Goal: Task Accomplishment & Management: Manage account settings

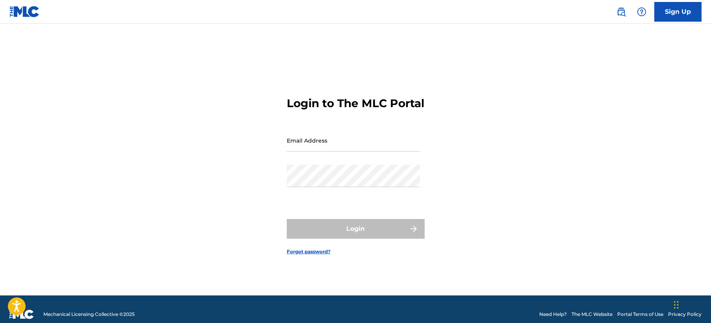
click at [341, 145] on input "Email Address" at bounding box center [353, 140] width 133 height 22
drag, startPoint x: 508, startPoint y: 141, endPoint x: 573, endPoint y: 142, distance: 65.0
click at [508, 141] on div "Login to The MLC Portal Email Address Password Login Forgot password?" at bounding box center [355, 169] width 551 height 252
drag, startPoint x: 338, startPoint y: 153, endPoint x: 344, endPoint y: 151, distance: 6.1
click at [338, 152] on input "Email Address" at bounding box center [353, 140] width 133 height 22
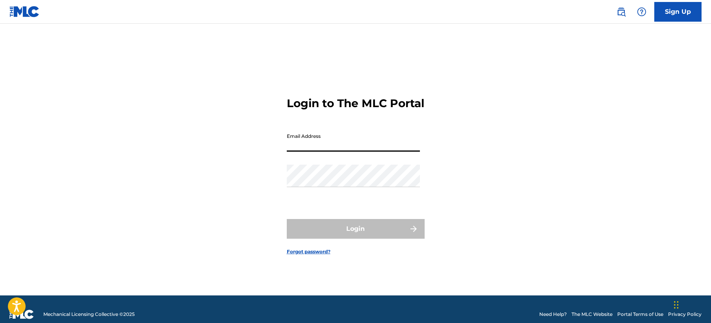
paste input "[EMAIL_ADDRESS][DOMAIN_NAME]"
type input "[EMAIL_ADDRESS][DOMAIN_NAME]"
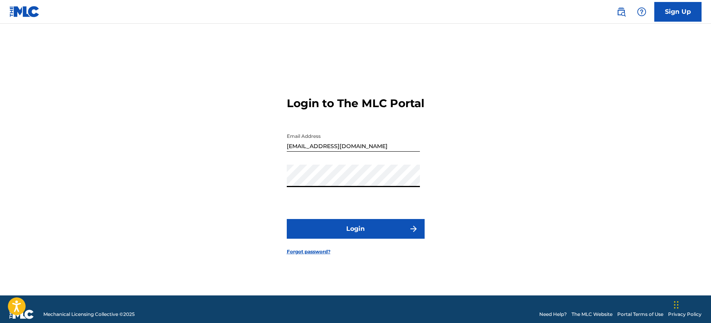
click at [383, 236] on button "Login" at bounding box center [356, 229] width 138 height 20
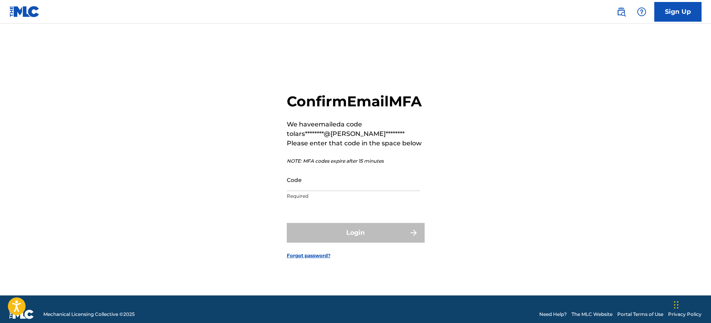
click at [321, 191] on input "Code" at bounding box center [353, 180] width 133 height 22
paste input "513683"
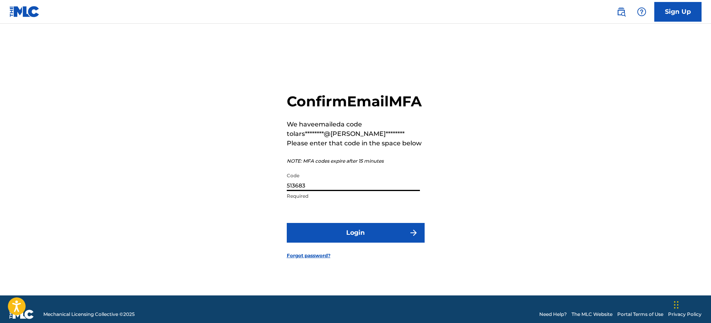
type input "513683"
click at [349, 243] on button "Login" at bounding box center [356, 233] width 138 height 20
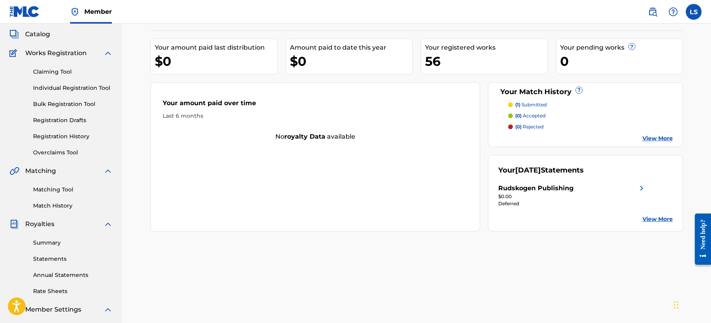
scroll to position [55, 0]
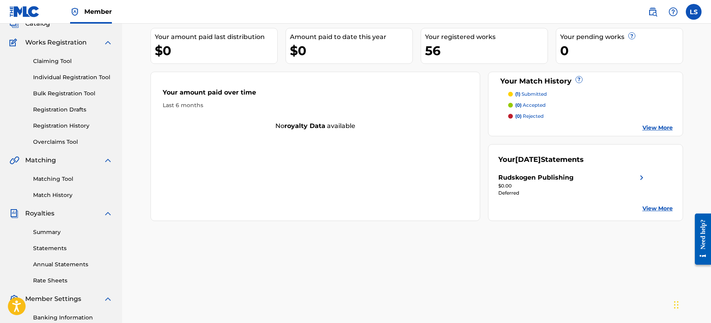
click at [63, 247] on link "Statements" at bounding box center [73, 248] width 80 height 8
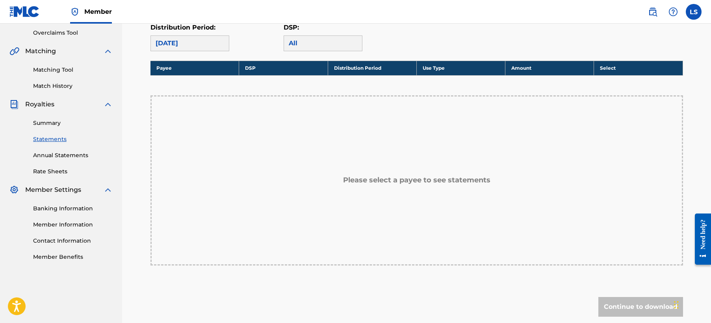
scroll to position [155, 0]
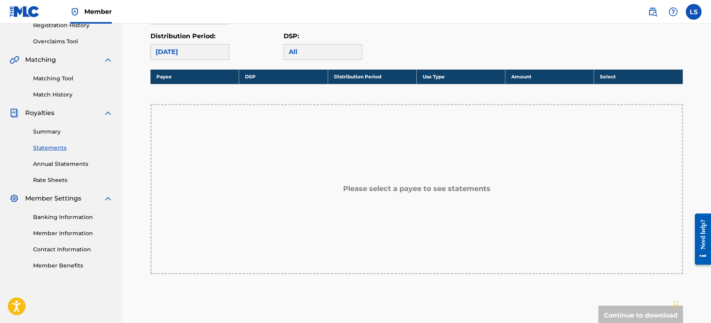
click at [202, 52] on div "[DATE]" at bounding box center [189, 52] width 79 height 16
click at [207, 53] on div "[DATE]" at bounding box center [189, 52] width 79 height 16
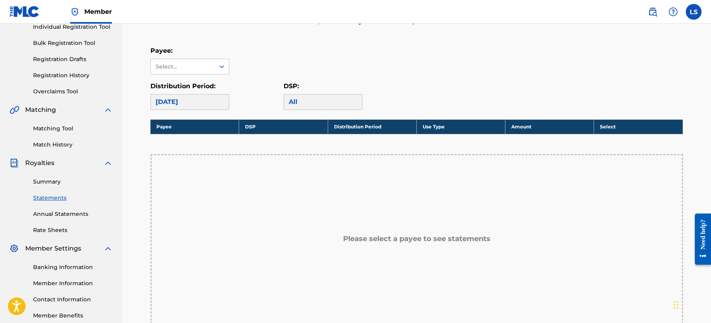
scroll to position [97, 0]
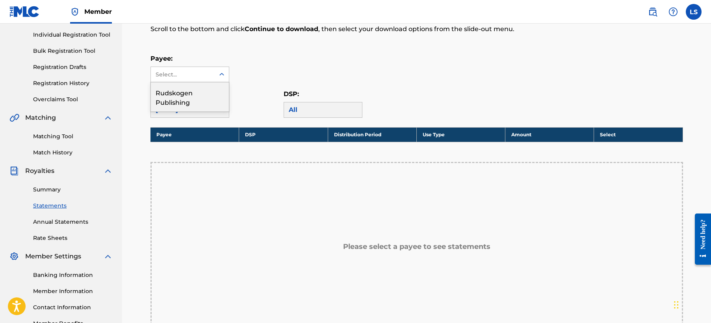
click at [224, 77] on icon at bounding box center [222, 75] width 8 height 8
click at [193, 92] on div "Rudskogen Publishing" at bounding box center [190, 96] width 78 height 29
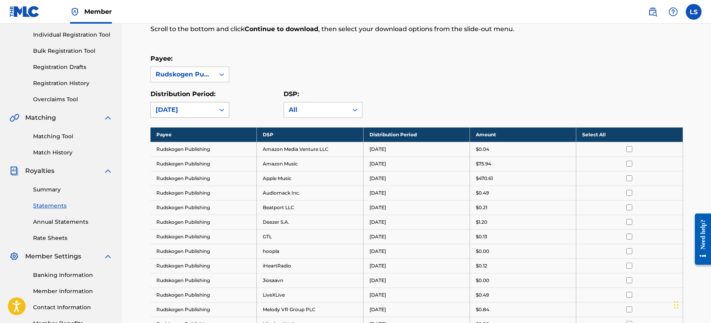
click at [219, 110] on icon at bounding box center [222, 110] width 8 height 8
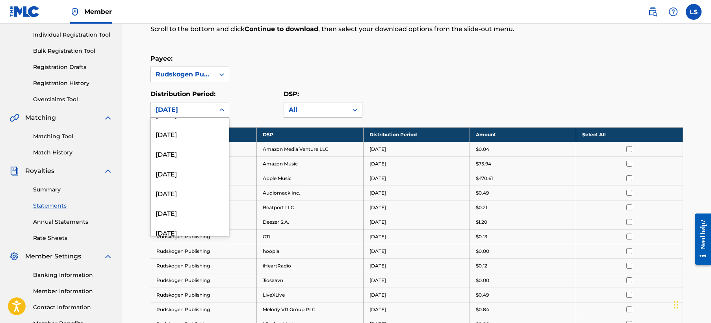
scroll to position [0, 0]
click at [184, 150] on div "[DATE]" at bounding box center [190, 147] width 78 height 20
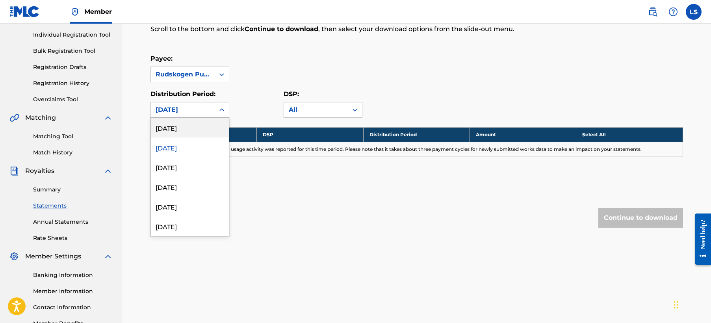
click at [225, 109] on icon at bounding box center [222, 110] width 8 height 8
click at [192, 128] on div "[DATE]" at bounding box center [190, 128] width 78 height 20
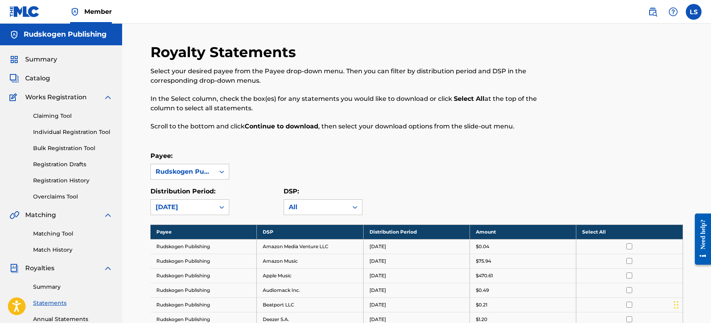
click at [693, 13] on label at bounding box center [694, 12] width 16 height 16
click at [694, 12] on input "LS [PERSON_NAME] [EMAIL_ADDRESS][DOMAIN_NAME] Notification Preferences Profile …" at bounding box center [694, 12] width 0 height 0
click at [614, 111] on p "Log out" at bounding box center [617, 111] width 19 height 7
click at [694, 12] on input "LS [PERSON_NAME] [EMAIL_ADDRESS][DOMAIN_NAME] Notification Preferences Profile …" at bounding box center [694, 12] width 0 height 0
